Goal: Transaction & Acquisition: Purchase product/service

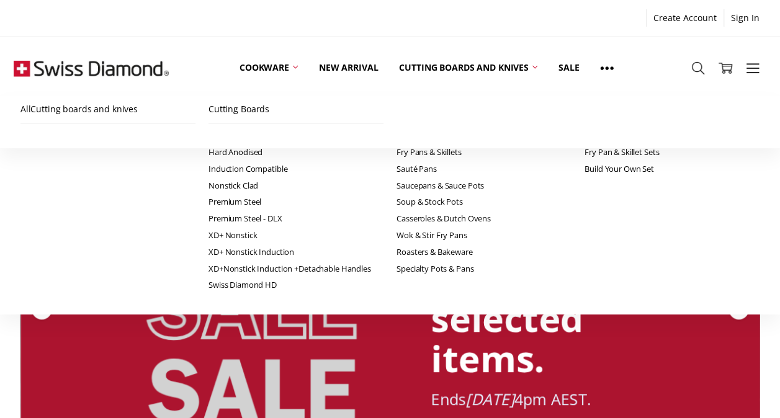
click at [640, 283] on div "Up to 70% off RRP on selected items." at bounding box center [561, 297] width 261 height 161
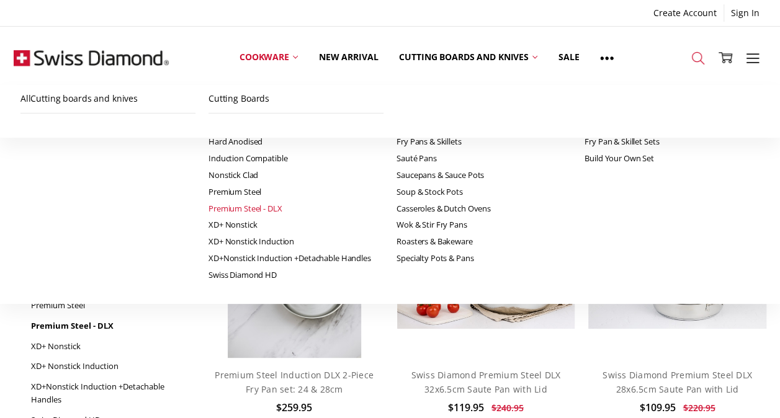
click at [691, 56] on icon at bounding box center [698, 58] width 14 height 14
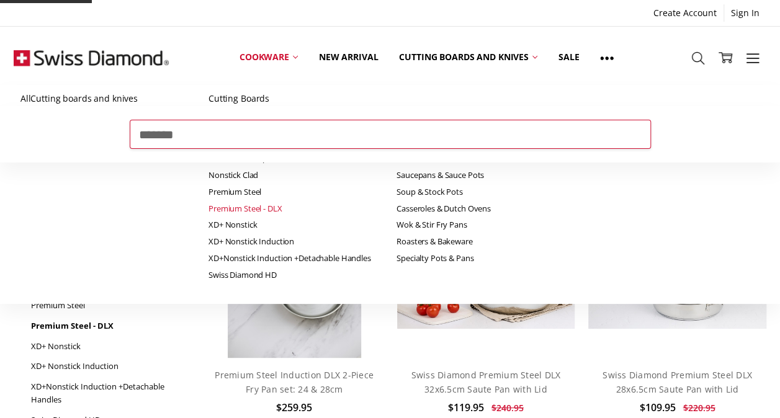
type input "*******"
